Goal: Transaction & Acquisition: Book appointment/travel/reservation

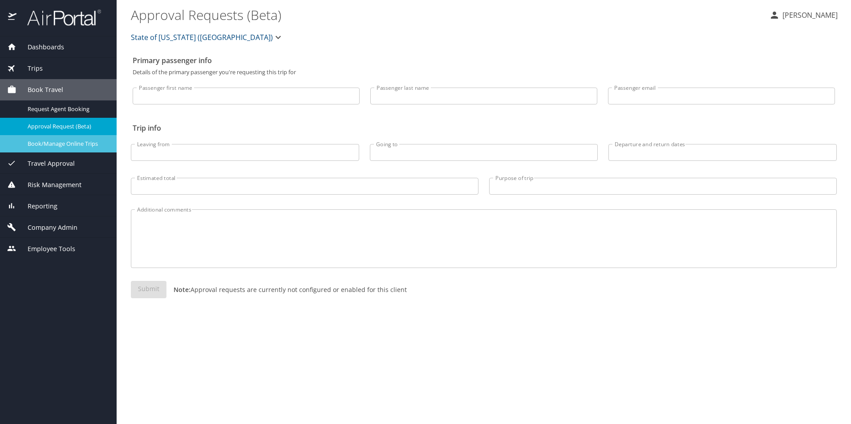
click at [46, 143] on span "Book/Manage Online Trips" at bounding box center [67, 144] width 78 height 8
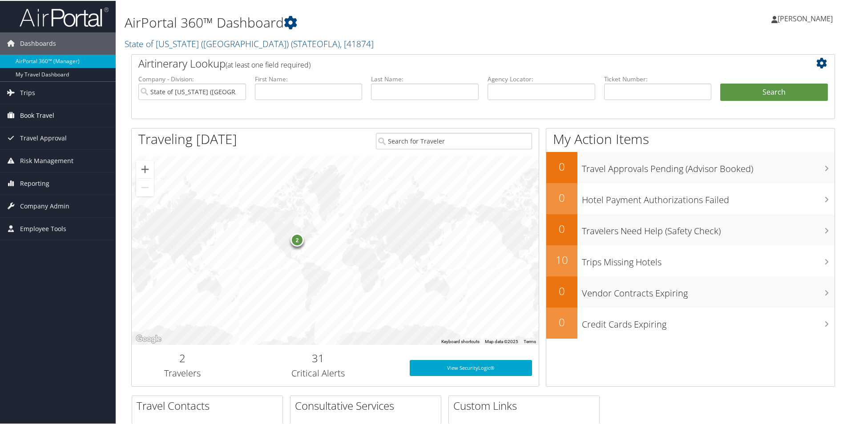
click at [51, 111] on span "Book Travel" at bounding box center [37, 115] width 34 height 22
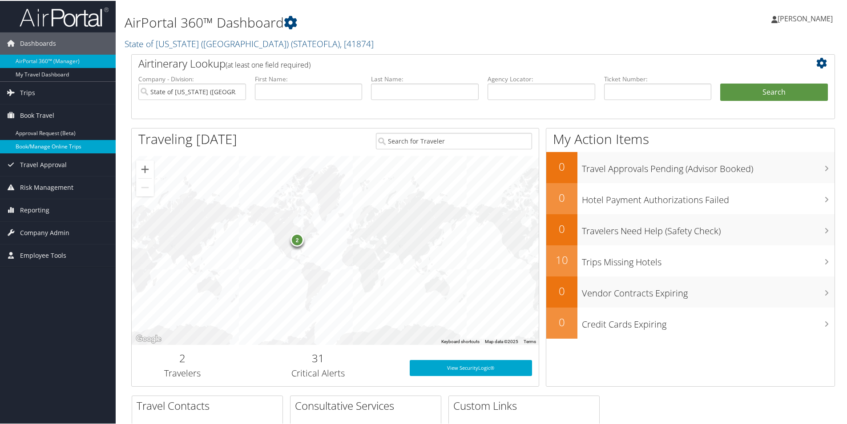
click at [74, 144] on link "Book/Manage Online Trips" at bounding box center [58, 145] width 116 height 13
